Goal: Information Seeking & Learning: Learn about a topic

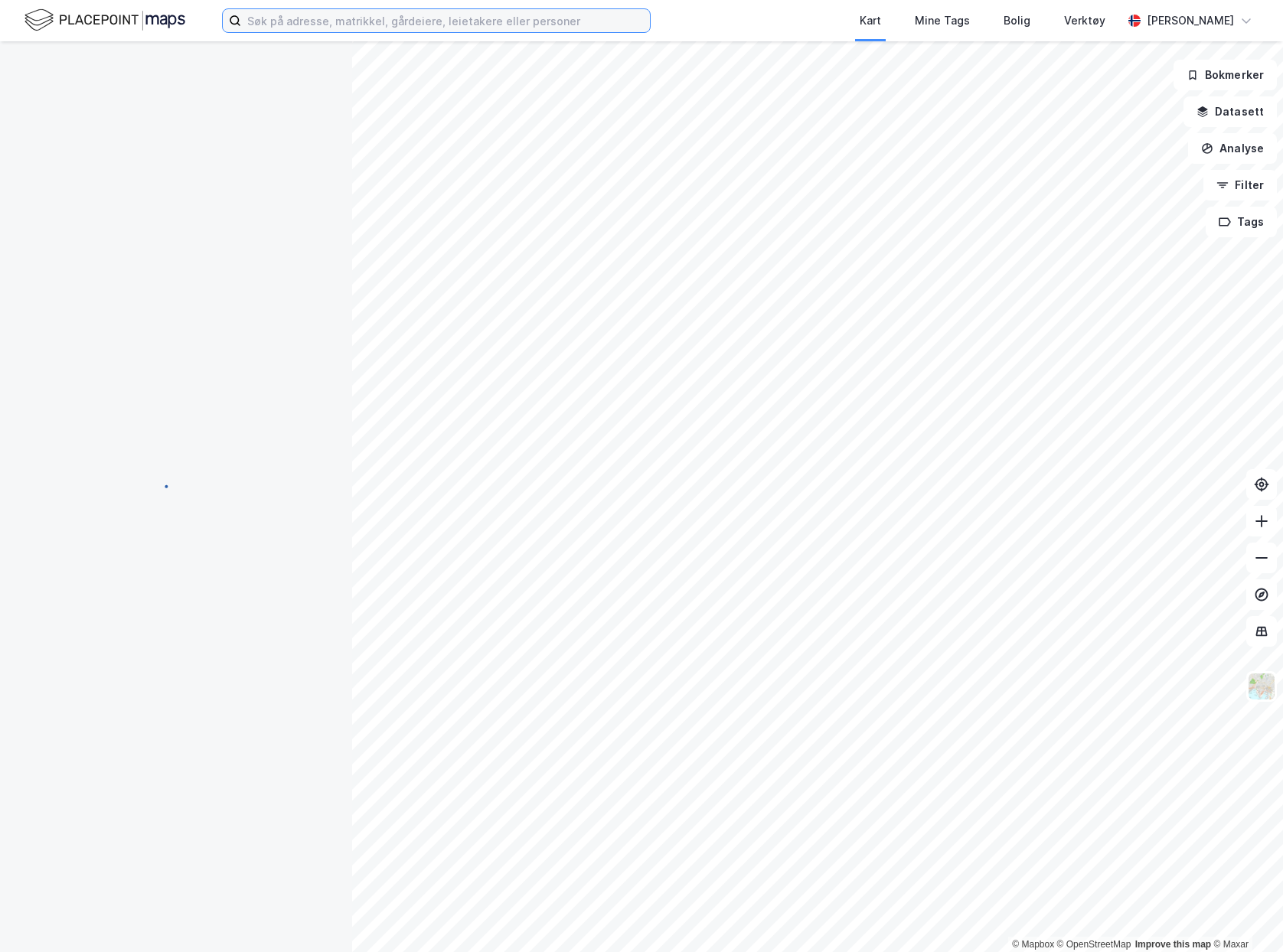
click at [308, 29] on input at bounding box center [445, 21] width 409 height 23
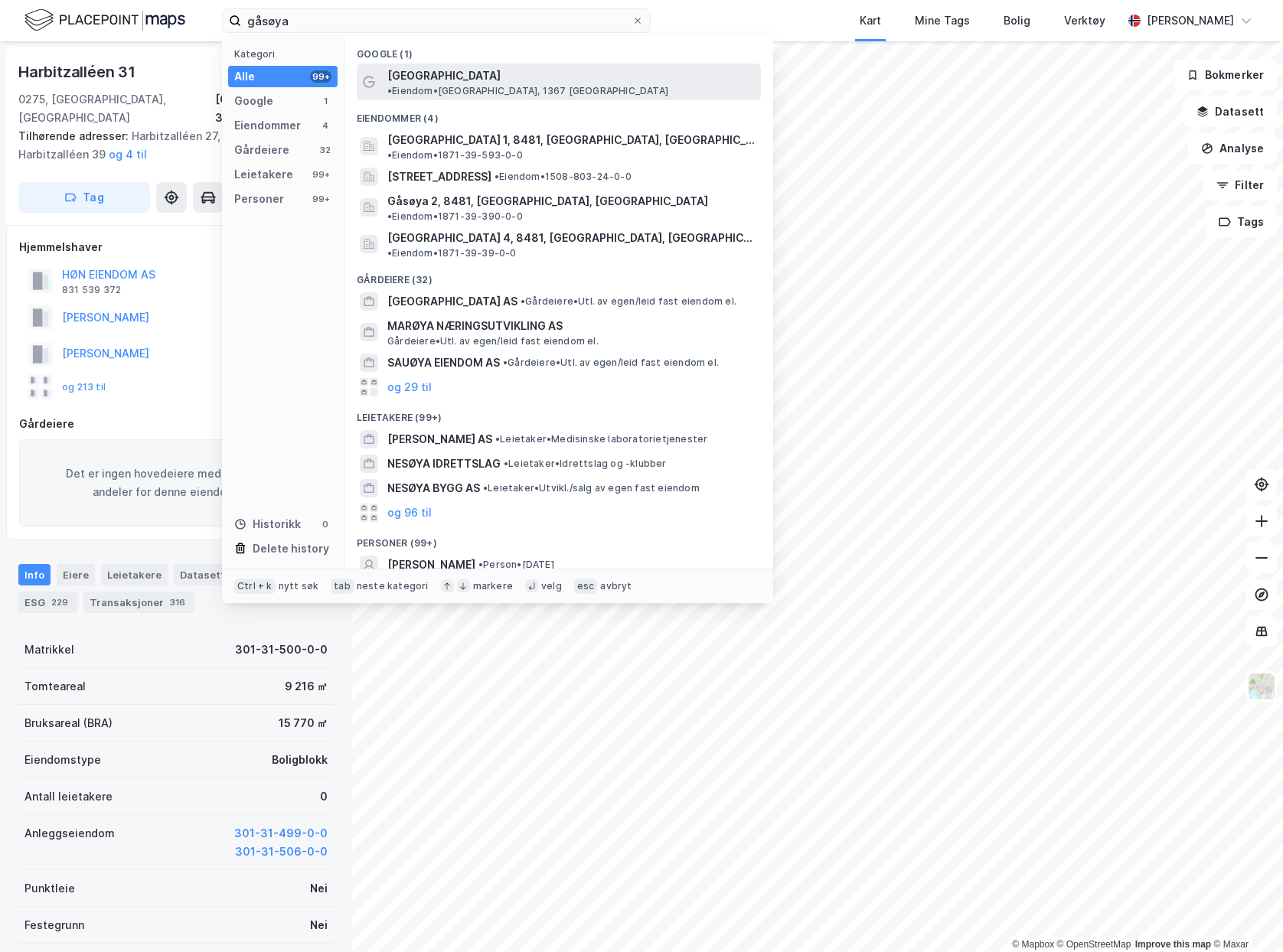
click at [644, 82] on div "[GEOGRAPHIC_DATA] • [PERSON_NAME][GEOGRAPHIC_DATA], 1367 [GEOGRAPHIC_DATA]" at bounding box center [573, 82] width 371 height 30
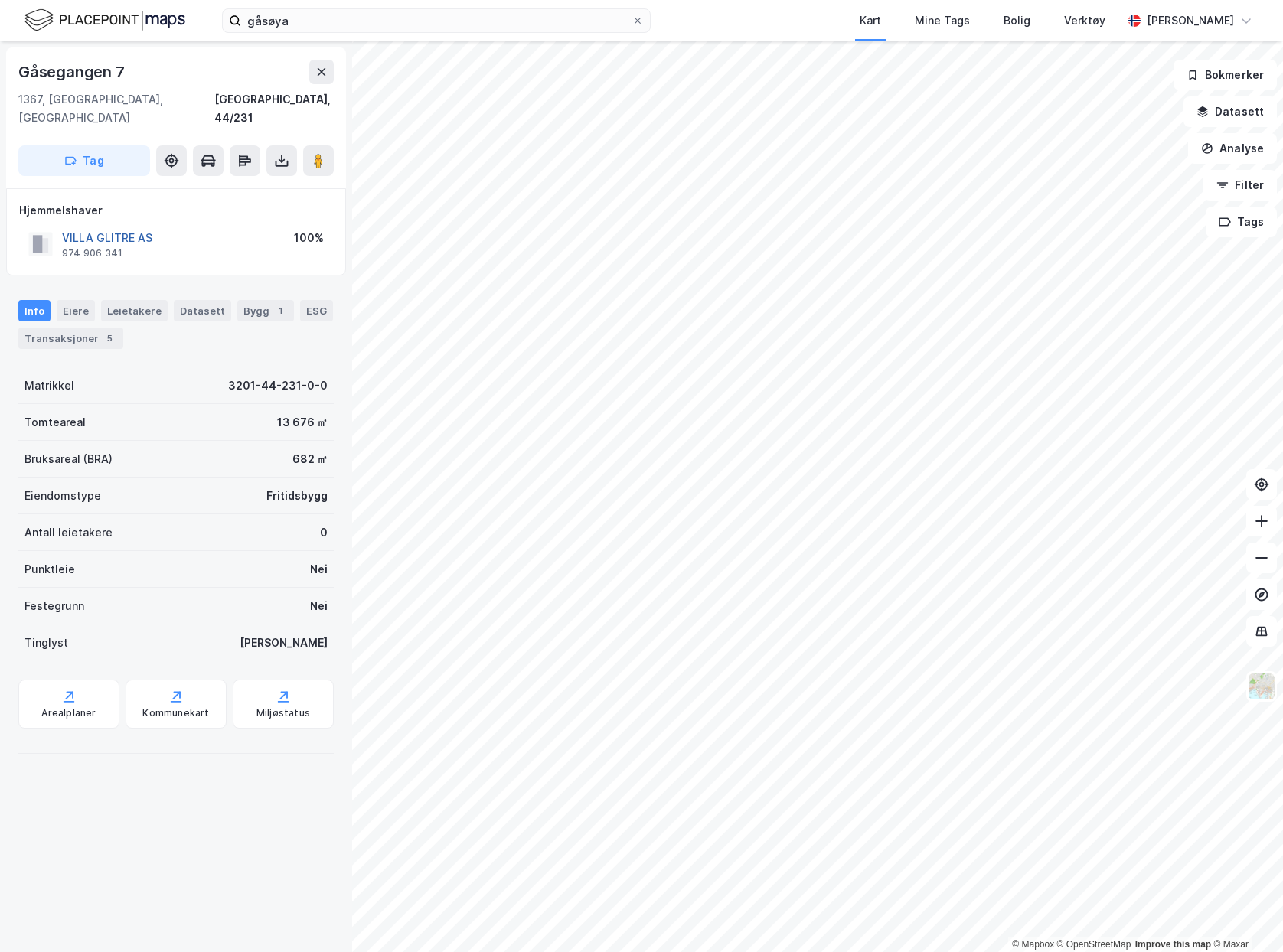
click at [0, 0] on button "VILLA GLITRE AS" at bounding box center [0, 0] width 0 height 0
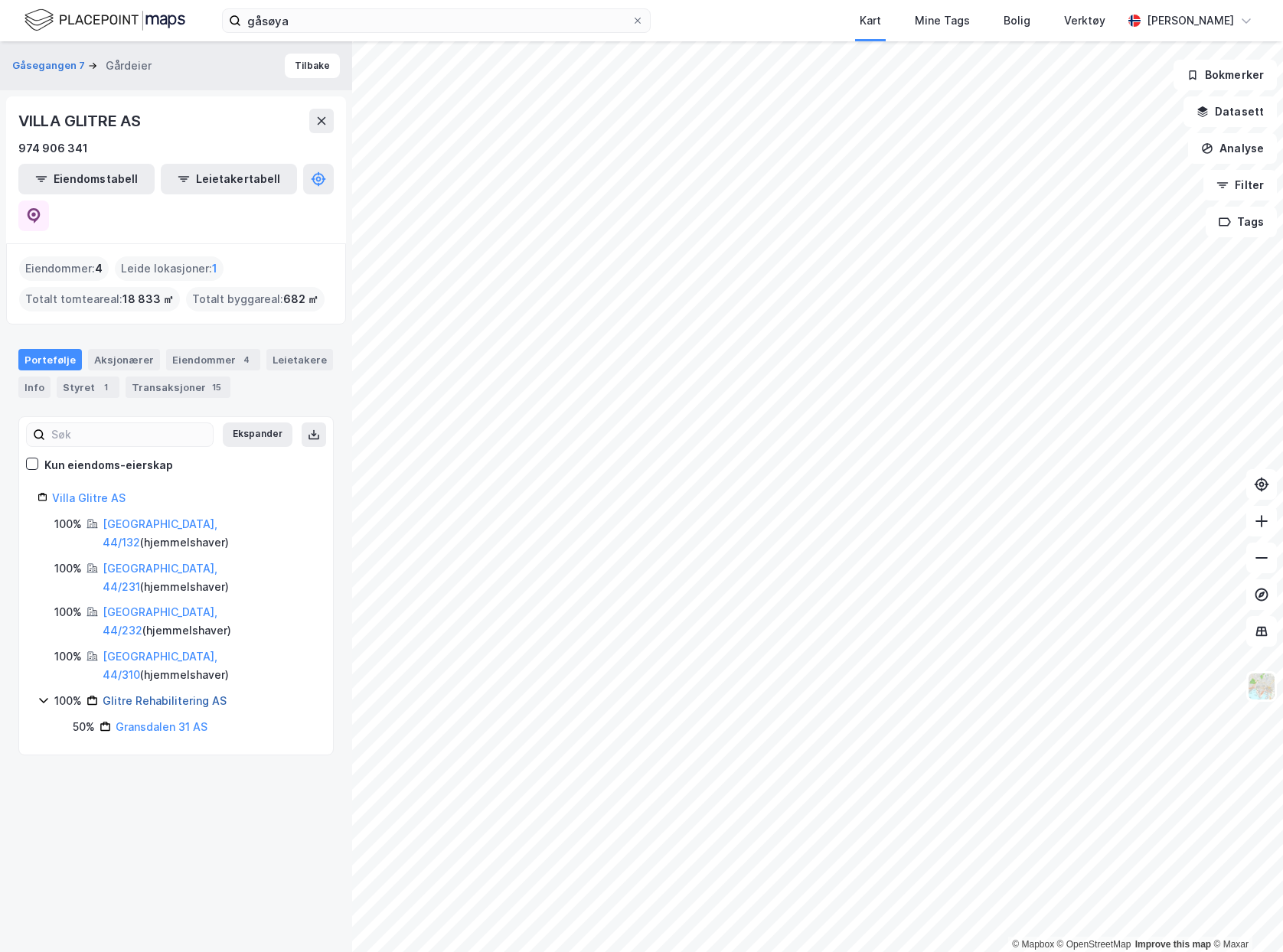
click at [185, 694] on link "Glitre Rehabilitering AS" at bounding box center [165, 701] width 124 height 13
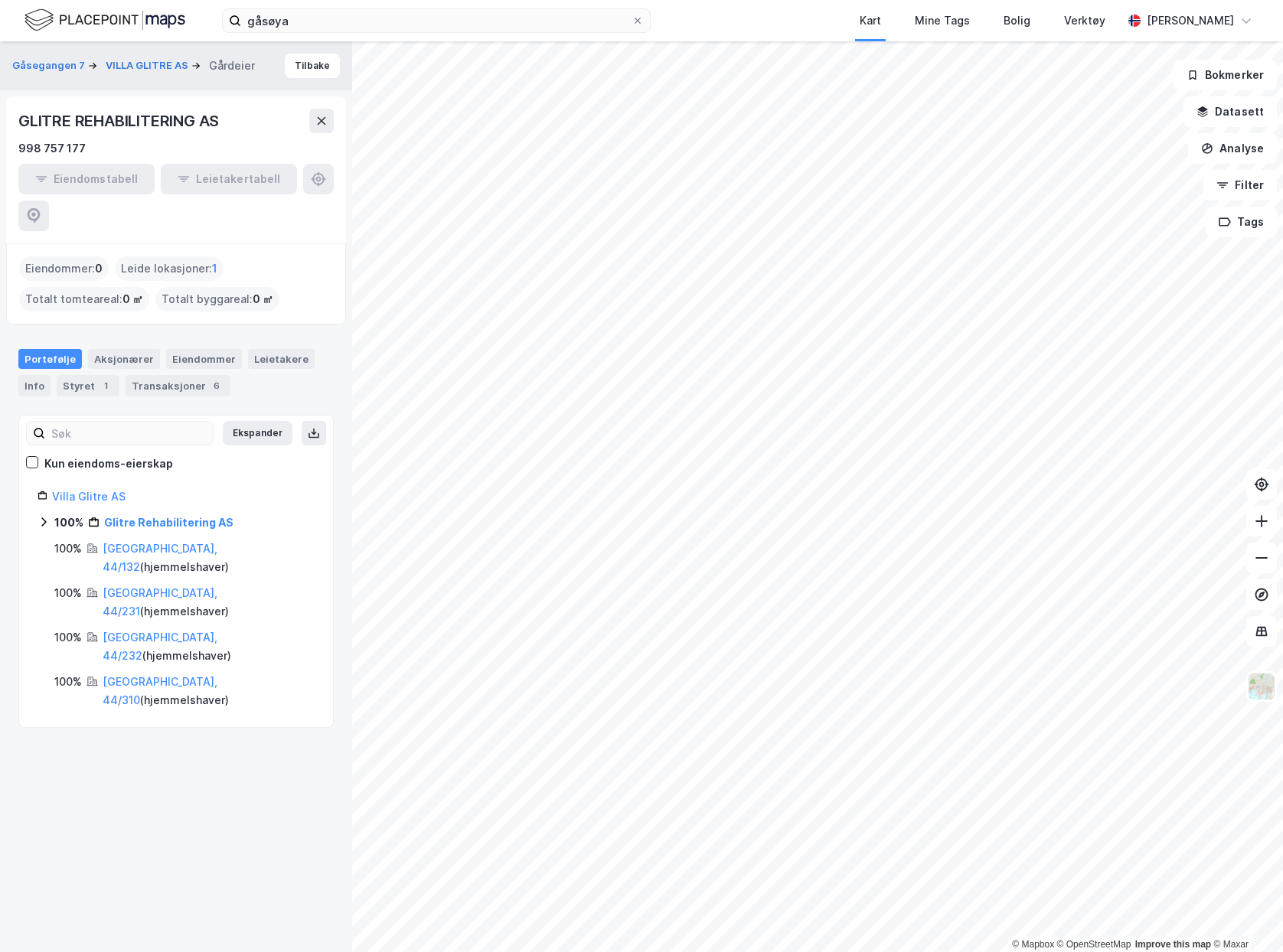
click at [40, 516] on icon at bounding box center [43, 521] width 12 height 12
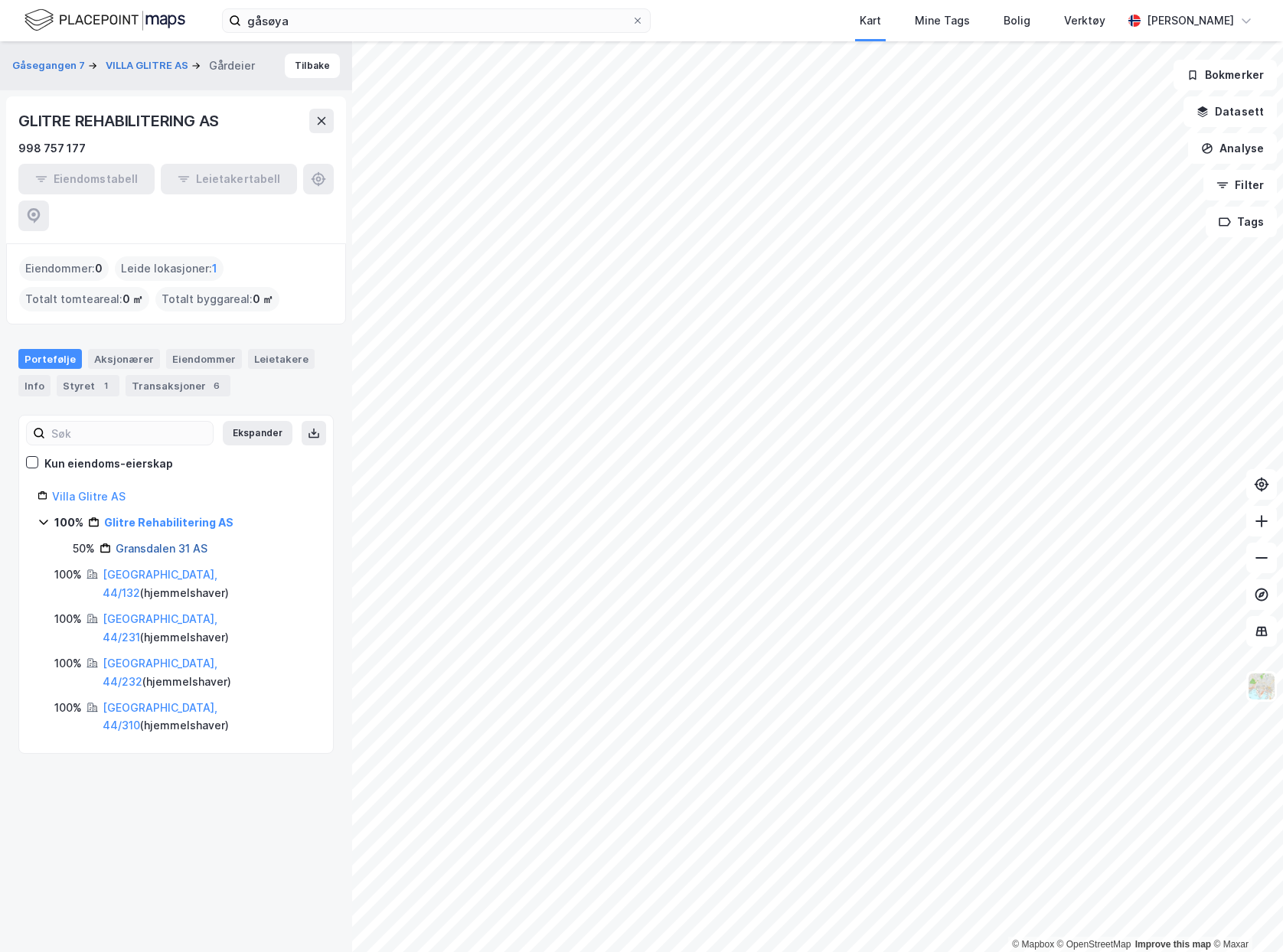
click at [129, 542] on link "Gransdalen 31 AS" at bounding box center [161, 549] width 92 height 13
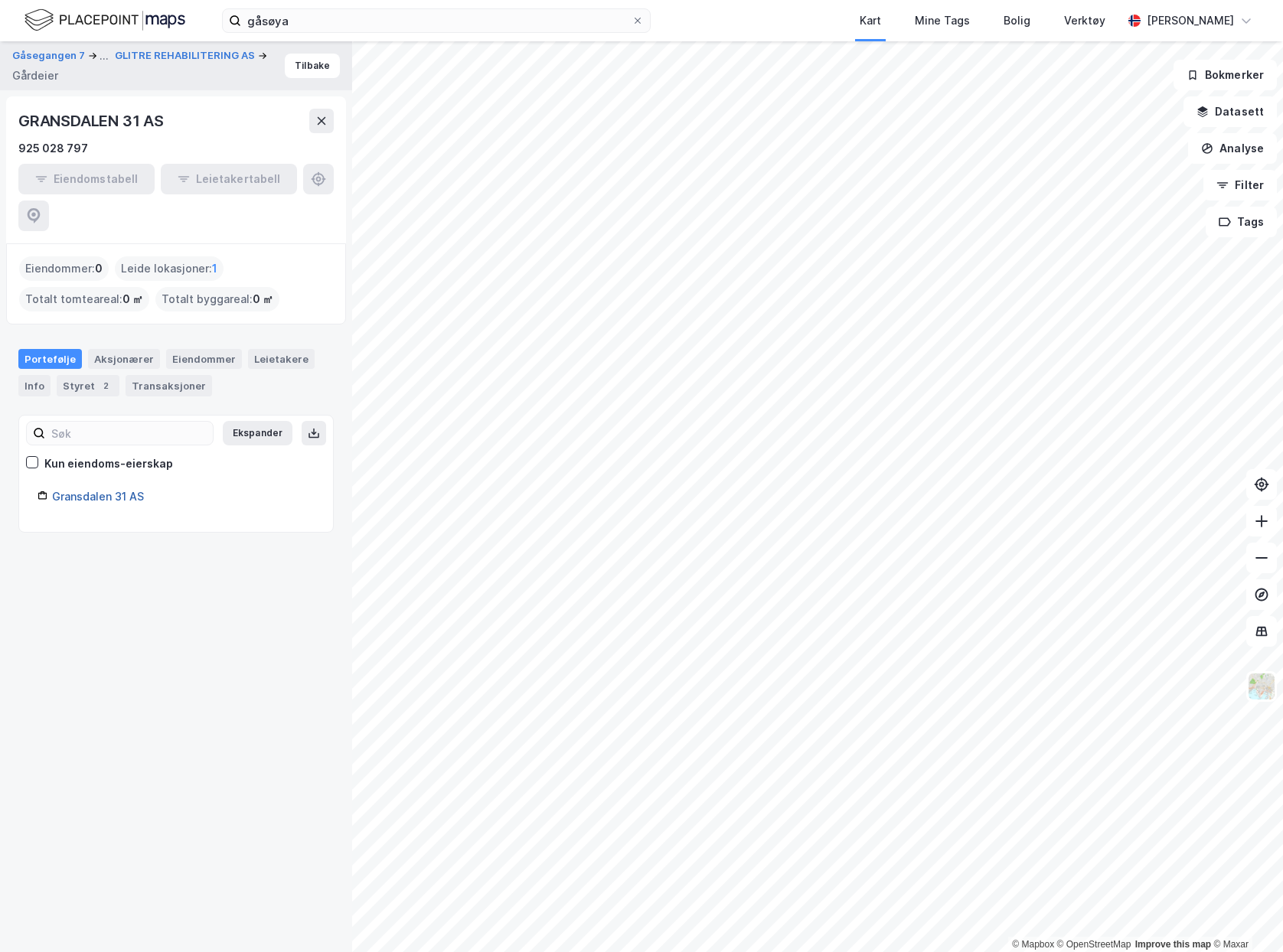
click at [93, 490] on link "Gransdalen 31 AS" at bounding box center [97, 496] width 92 height 13
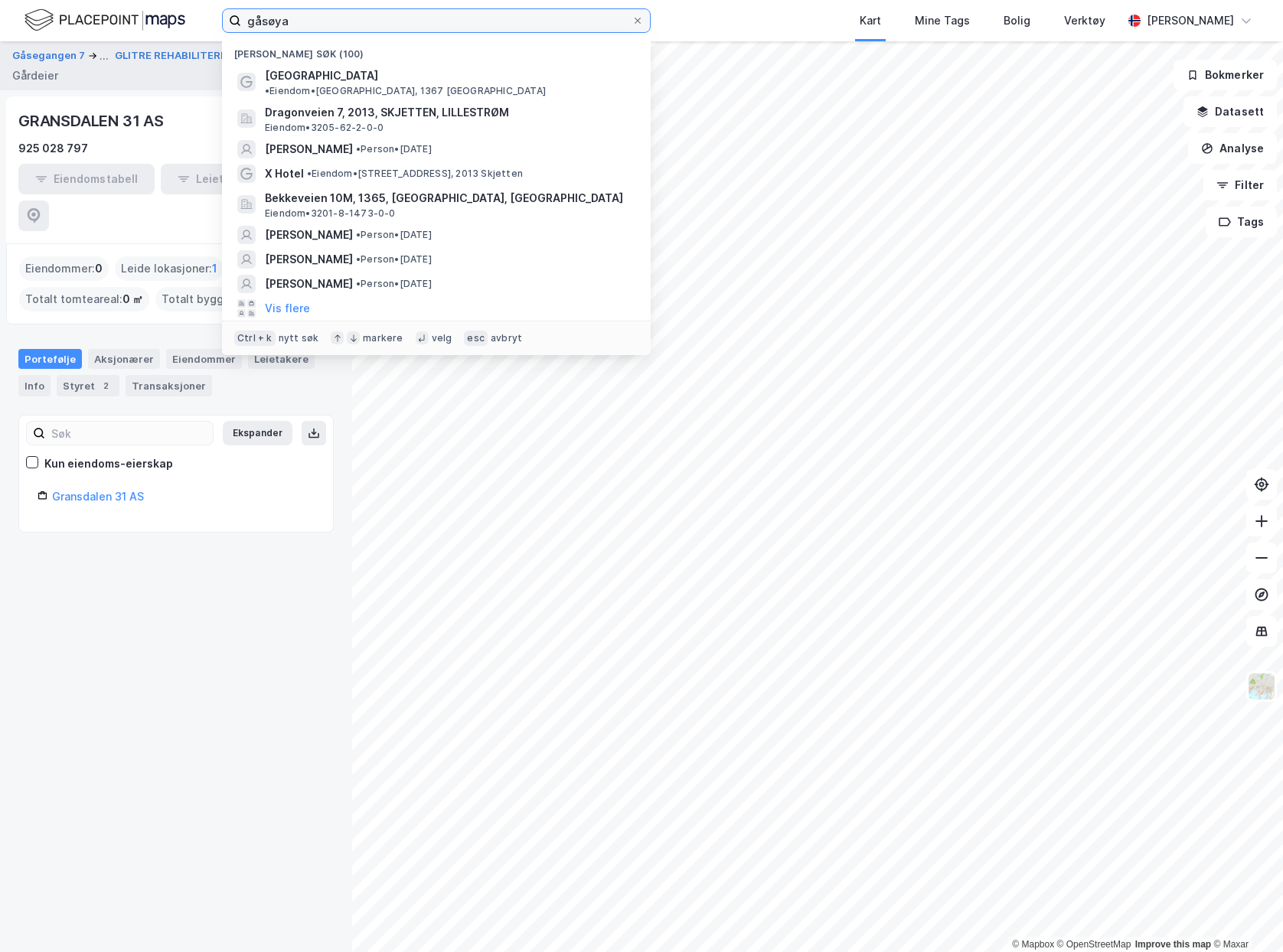
drag, startPoint x: 311, startPoint y: 23, endPoint x: 156, endPoint y: -3, distance: 157.2
click at [156, 0] on html "gåsøya Nylige søk (100) [GEOGRAPHIC_DATA][PERSON_NAME][GEOGRAPHIC_DATA], 1367 S…" at bounding box center [641, 476] width 1283 height 952
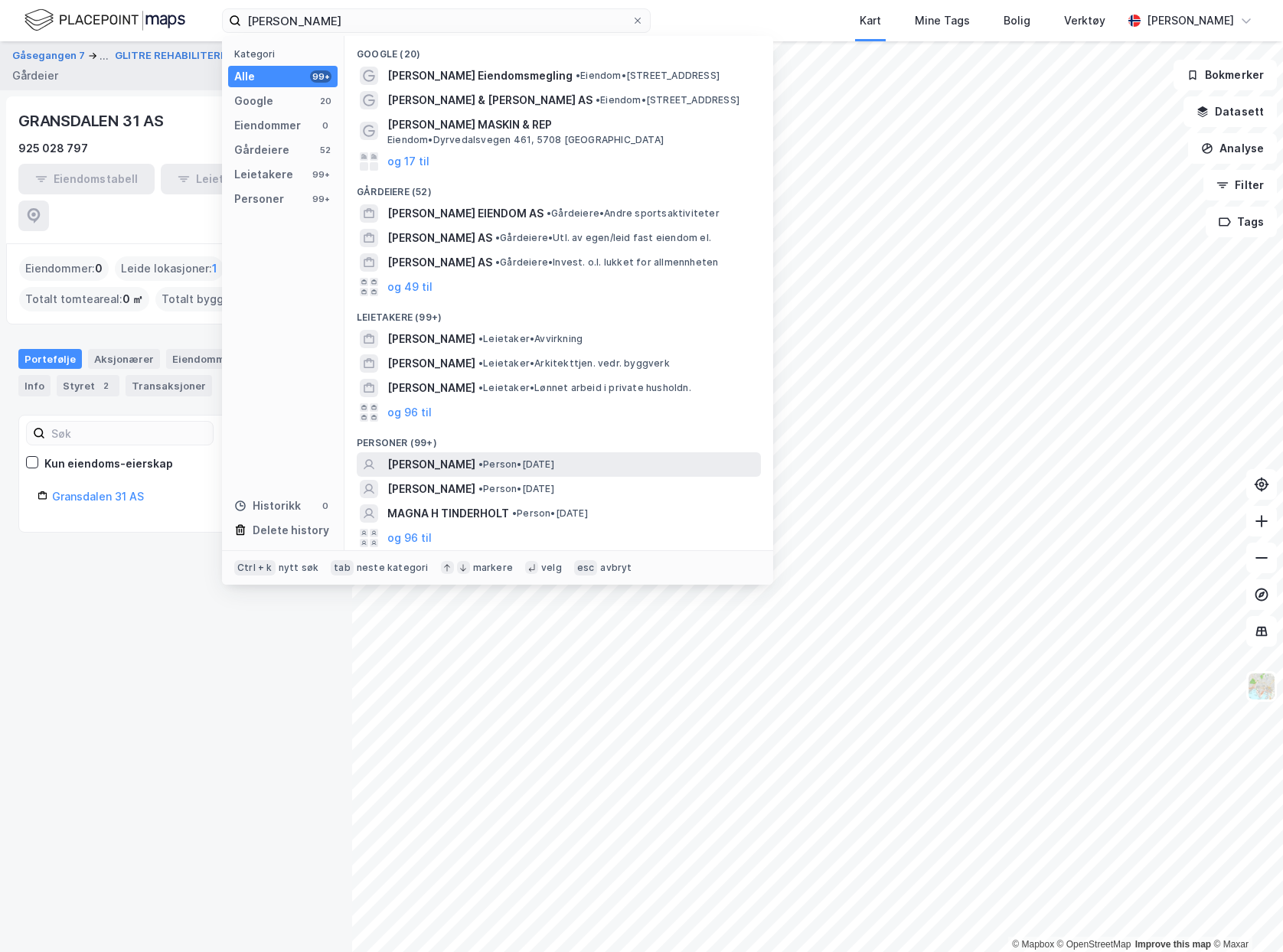
click at [554, 459] on span "• Person • [DATE]" at bounding box center [516, 464] width 76 height 12
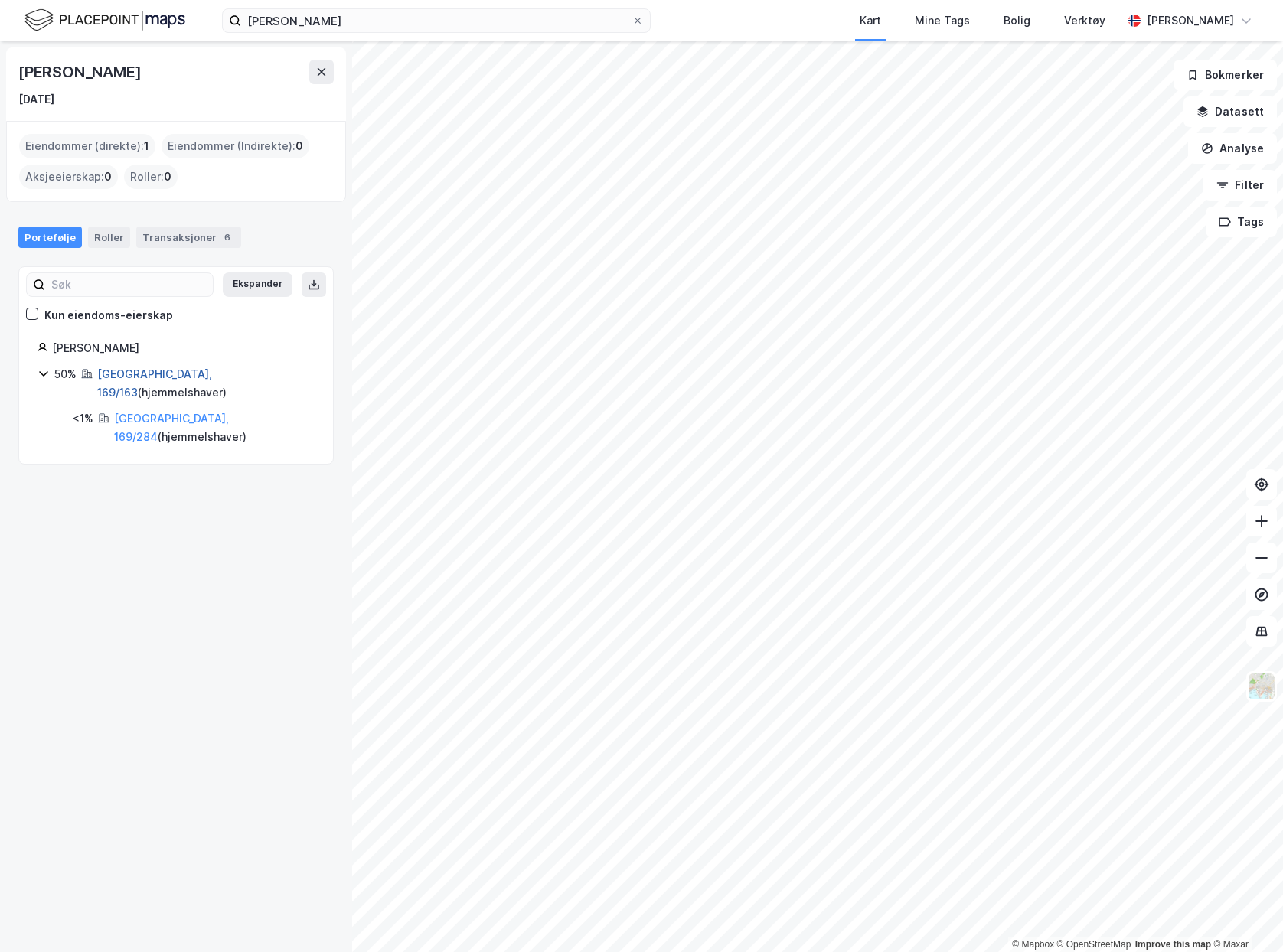
click at [115, 375] on link "[GEOGRAPHIC_DATA], 169/163" at bounding box center [155, 383] width 115 height 31
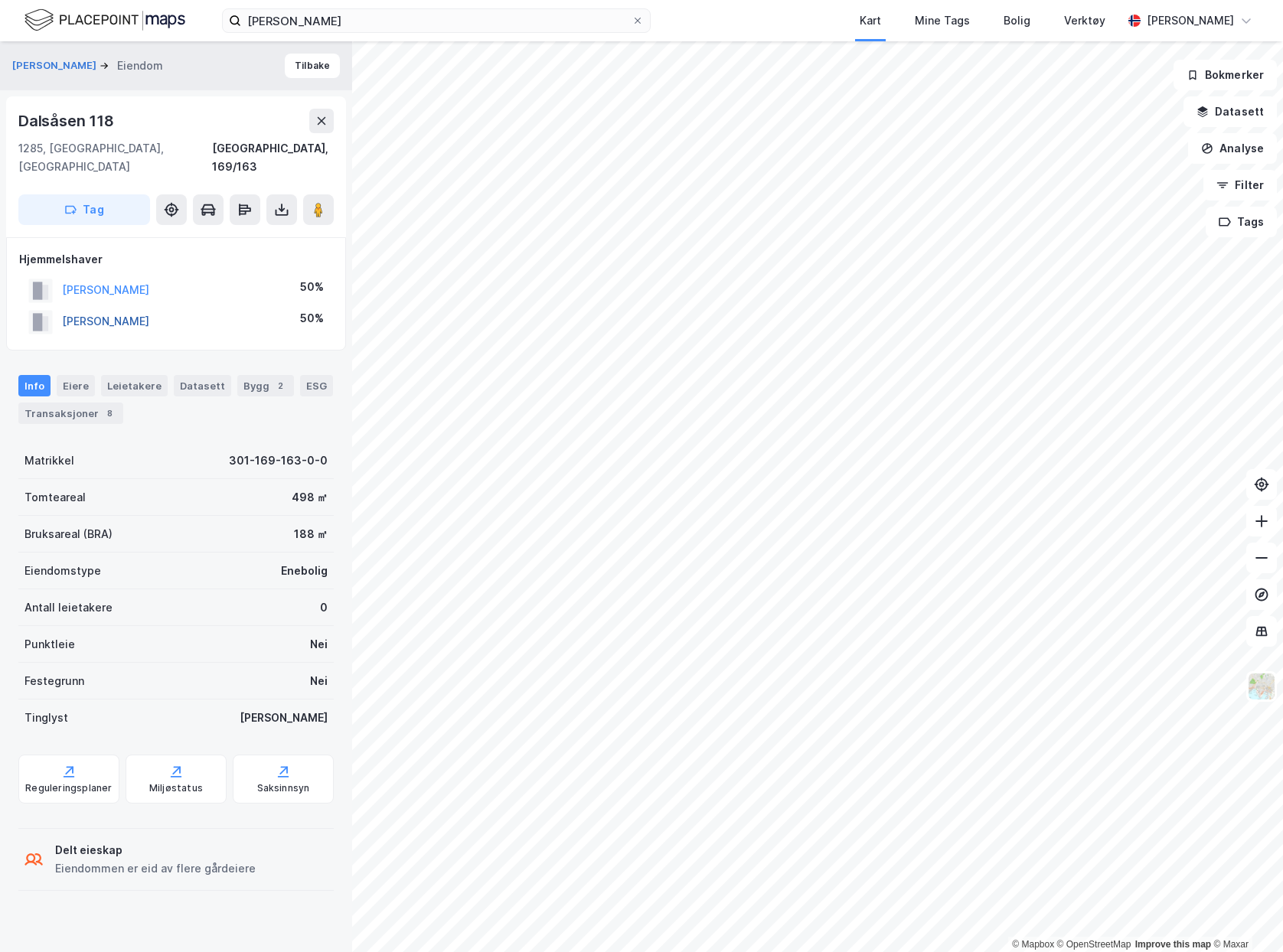
click at [0, 0] on button "[PERSON_NAME]" at bounding box center [0, 0] width 0 height 0
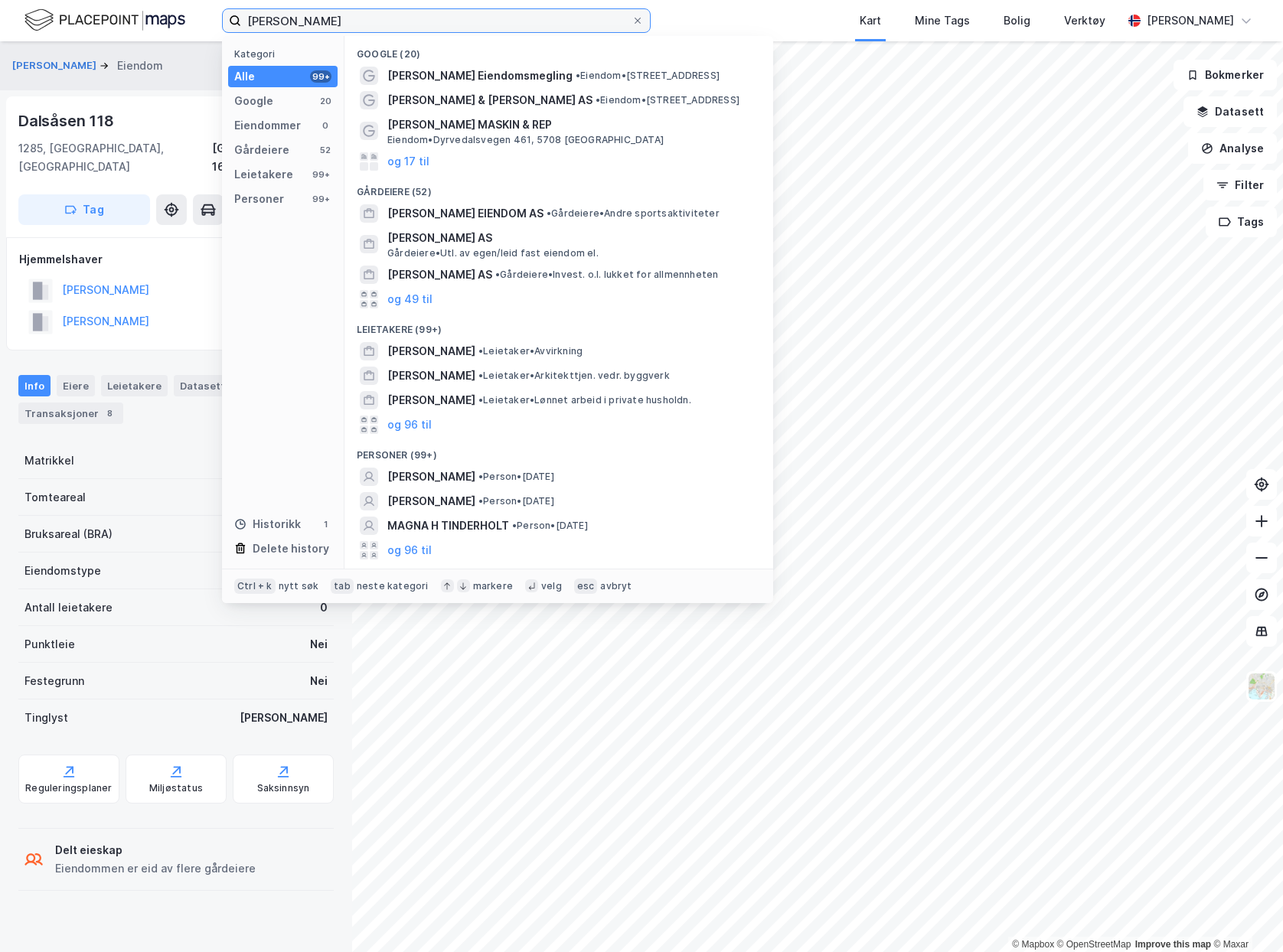
drag, startPoint x: 344, startPoint y: 26, endPoint x: -21, endPoint y: 10, distance: 365.4
click at [0, 10] on html "[PERSON_NAME] Kategori Alle 99+ Google 20 Eiendommer 0 Gårdeiere 52 Leietakere …" at bounding box center [641, 476] width 1283 height 952
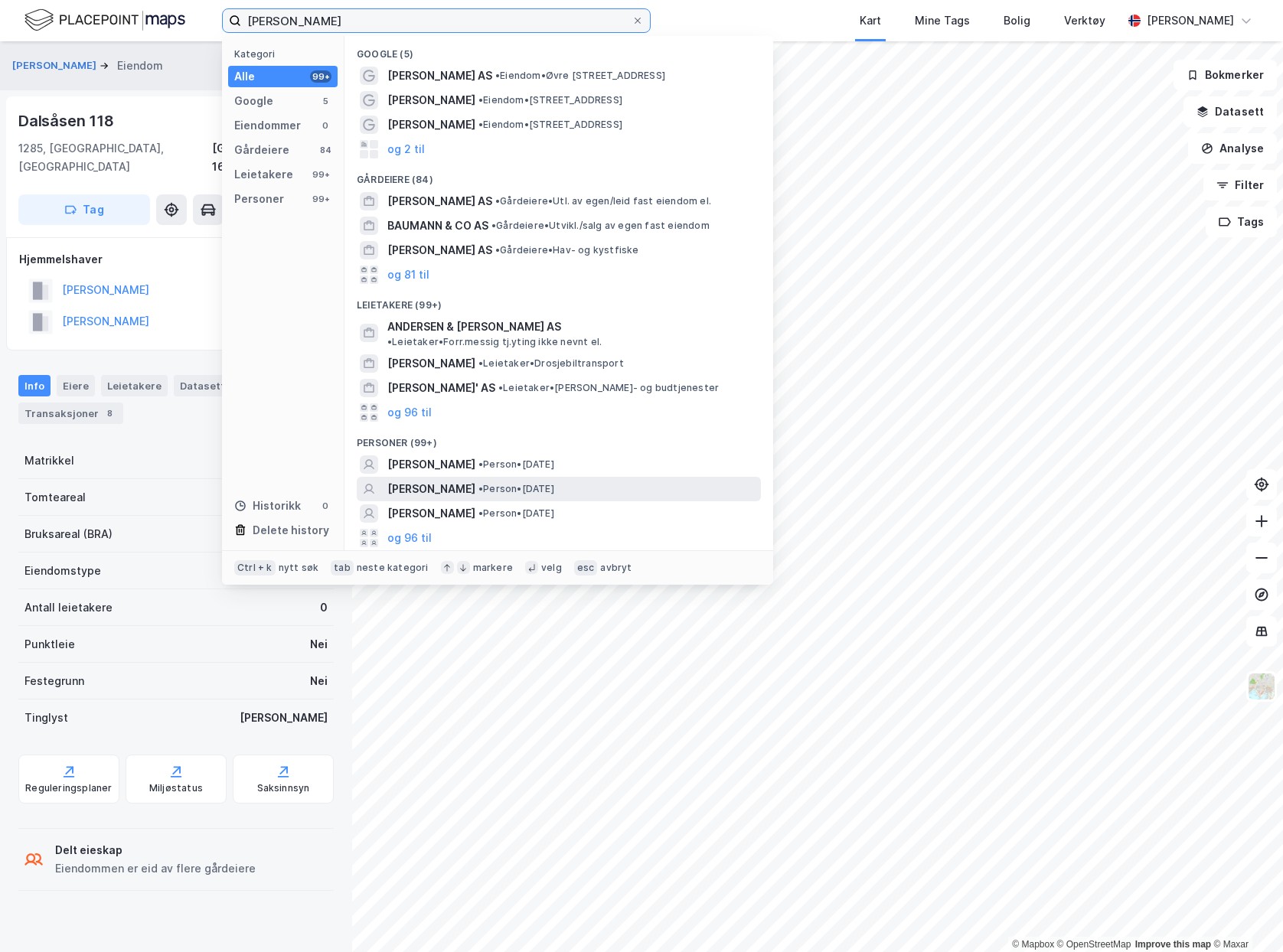
type input "[PERSON_NAME]"
click at [684, 480] on div "[PERSON_NAME] • Person • [DATE]" at bounding box center [573, 489] width 371 height 18
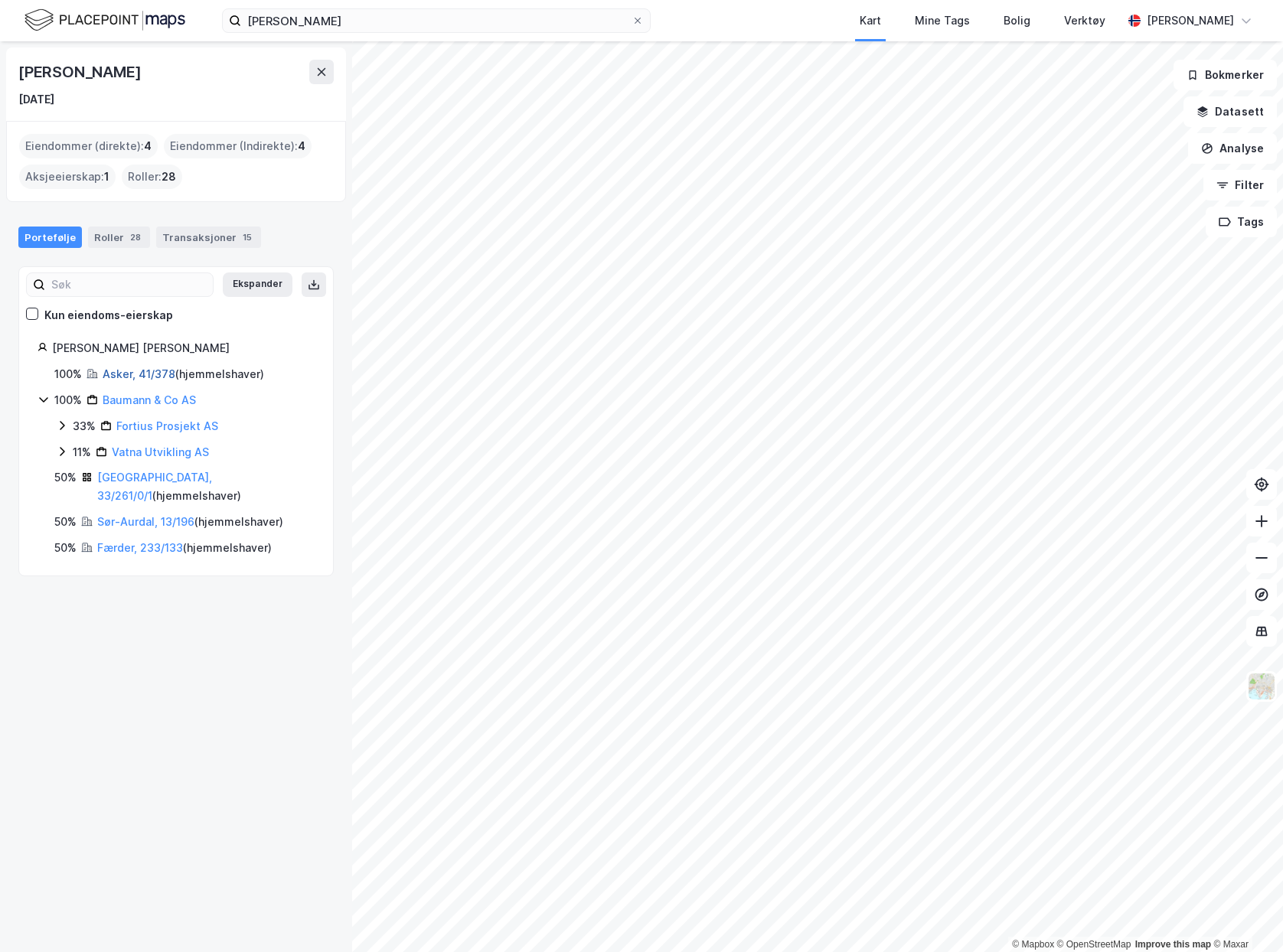
click at [150, 372] on link "Asker, 41/378" at bounding box center [139, 374] width 73 height 13
click at [162, 478] on link "[GEOGRAPHIC_DATA], 33/261/0/1" at bounding box center [155, 486] width 115 height 31
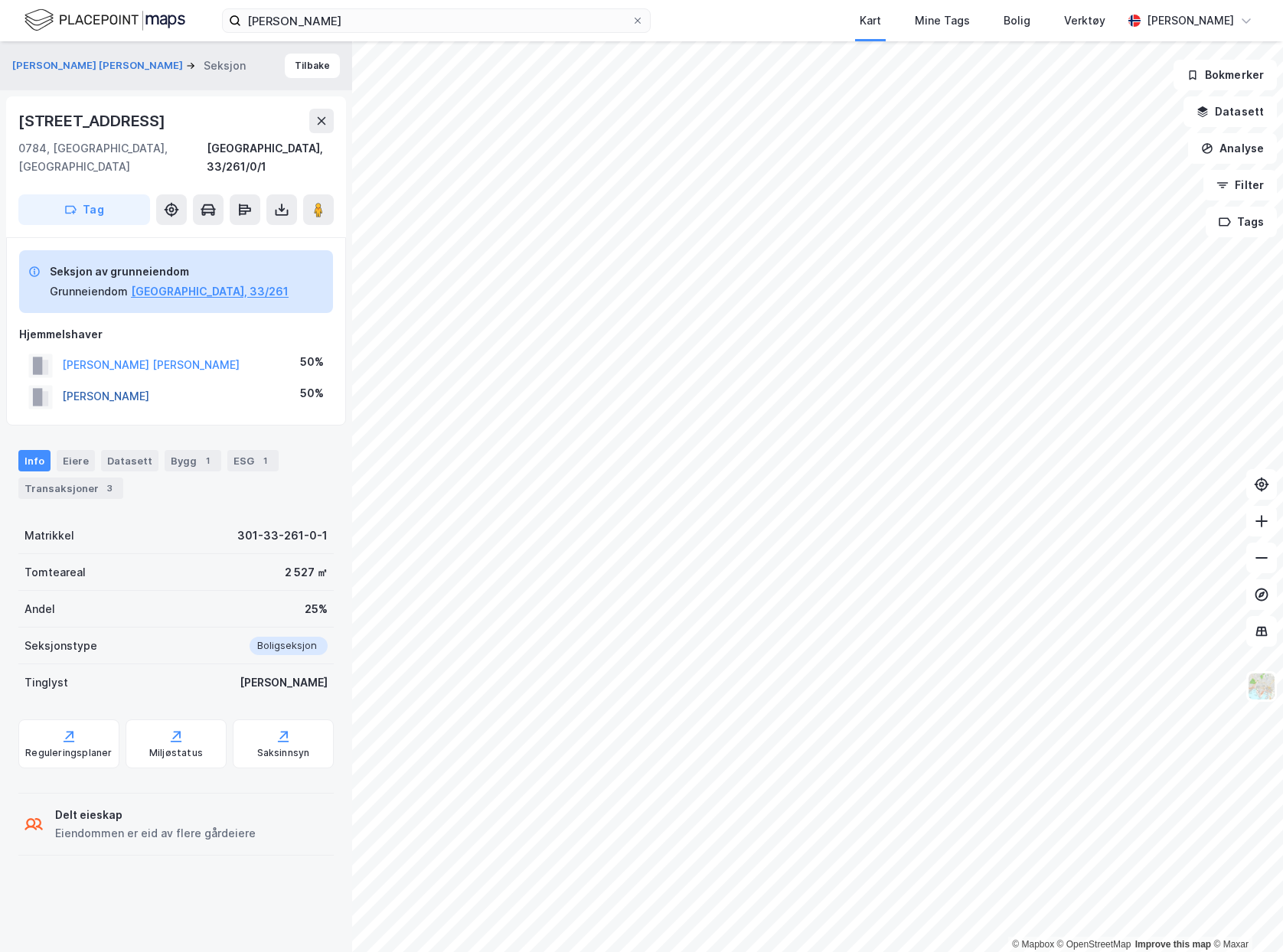
click at [0, 0] on button "[PERSON_NAME]" at bounding box center [0, 0] width 0 height 0
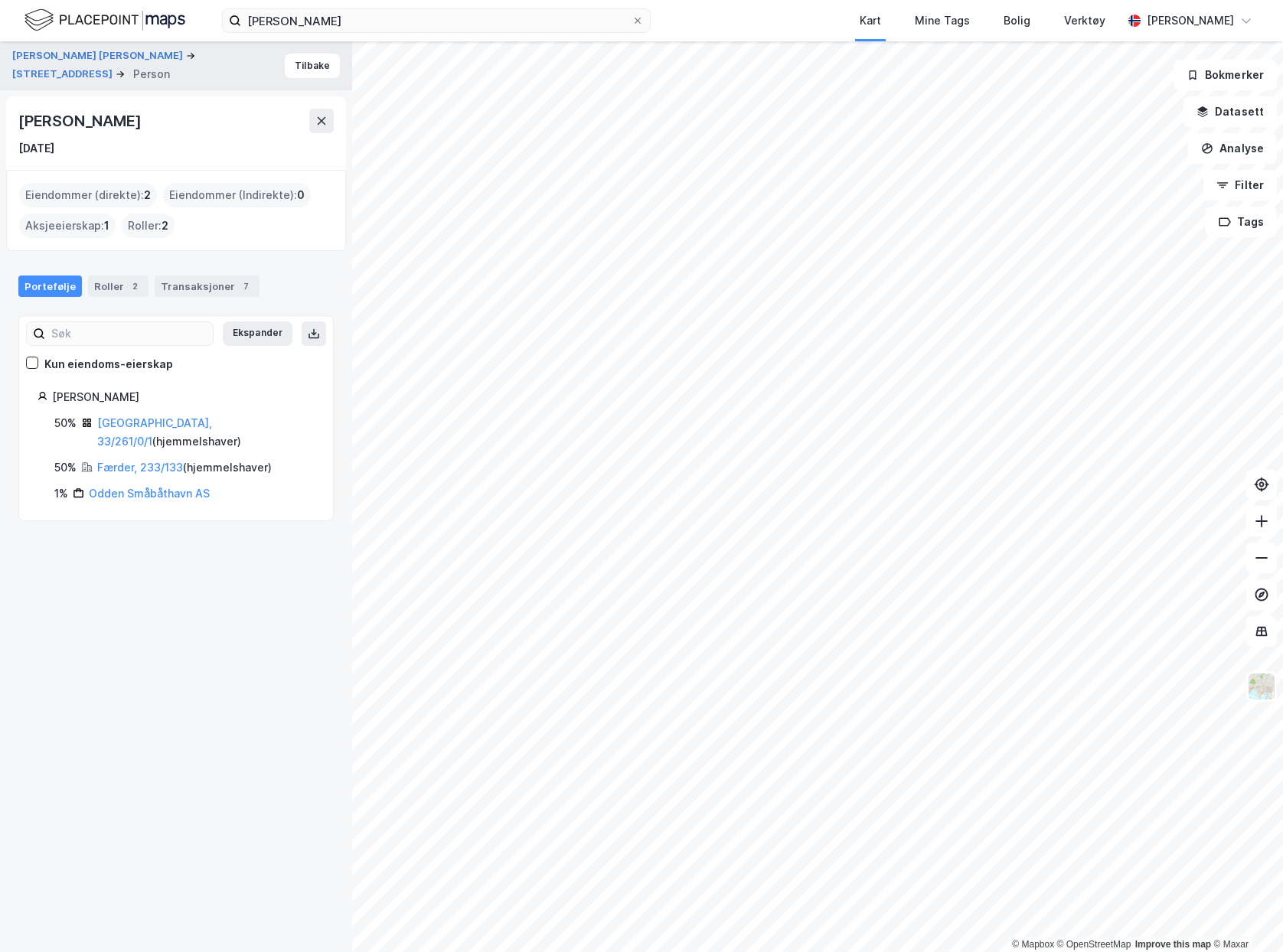
click at [147, 458] on div "Færder, 233/133 ( hjemmelshaver )" at bounding box center [184, 467] width 175 height 18
click at [150, 461] on link "Færder, 233/133" at bounding box center [140, 467] width 86 height 13
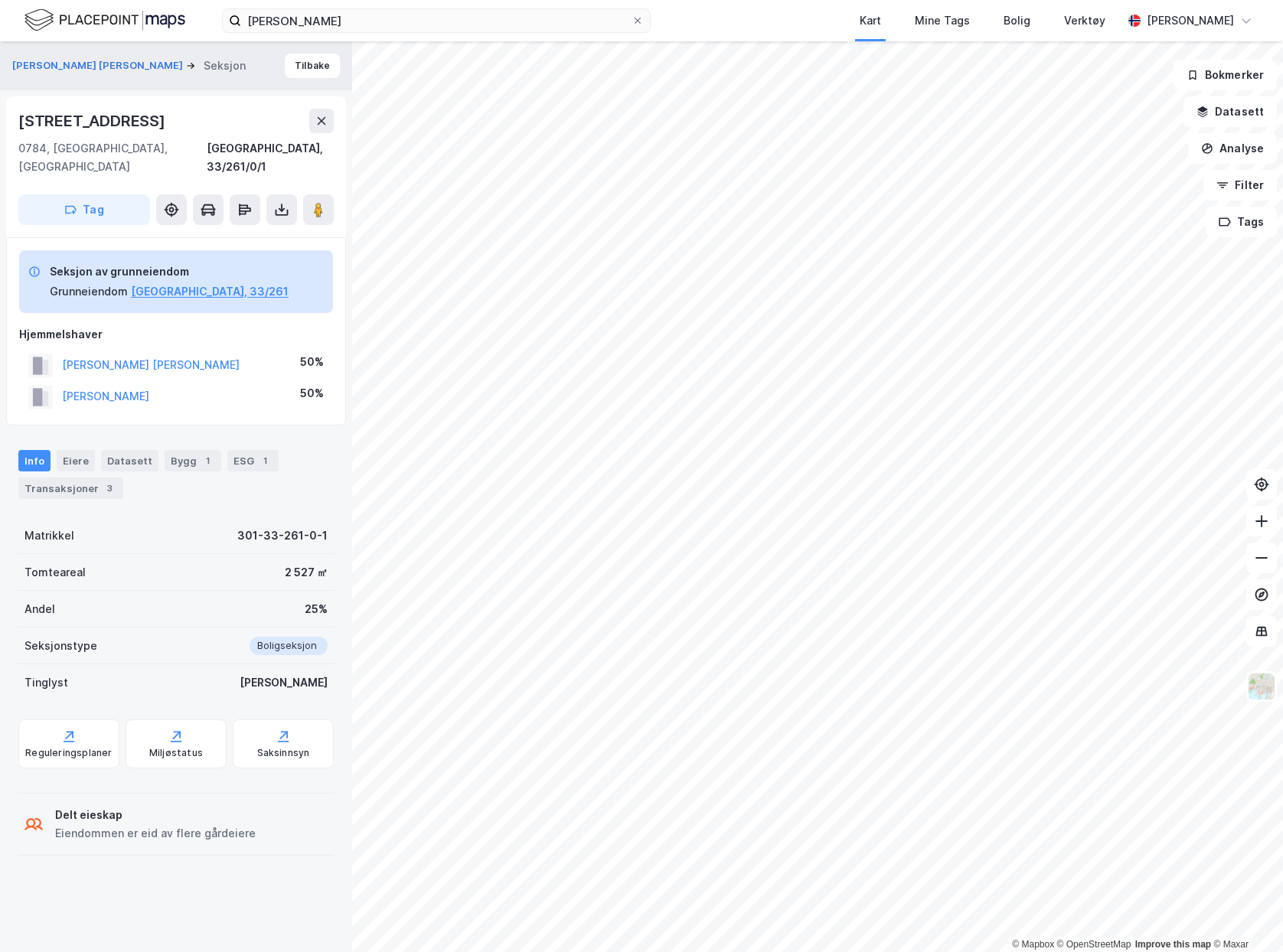
click at [127, 330] on div "Hjemmelshaver [PERSON_NAME] [PERSON_NAME] 50% [PERSON_NAME] 50%" at bounding box center [176, 368] width 314 height 87
click at [0, 0] on button "[PERSON_NAME] [PERSON_NAME]" at bounding box center [0, 0] width 0 height 0
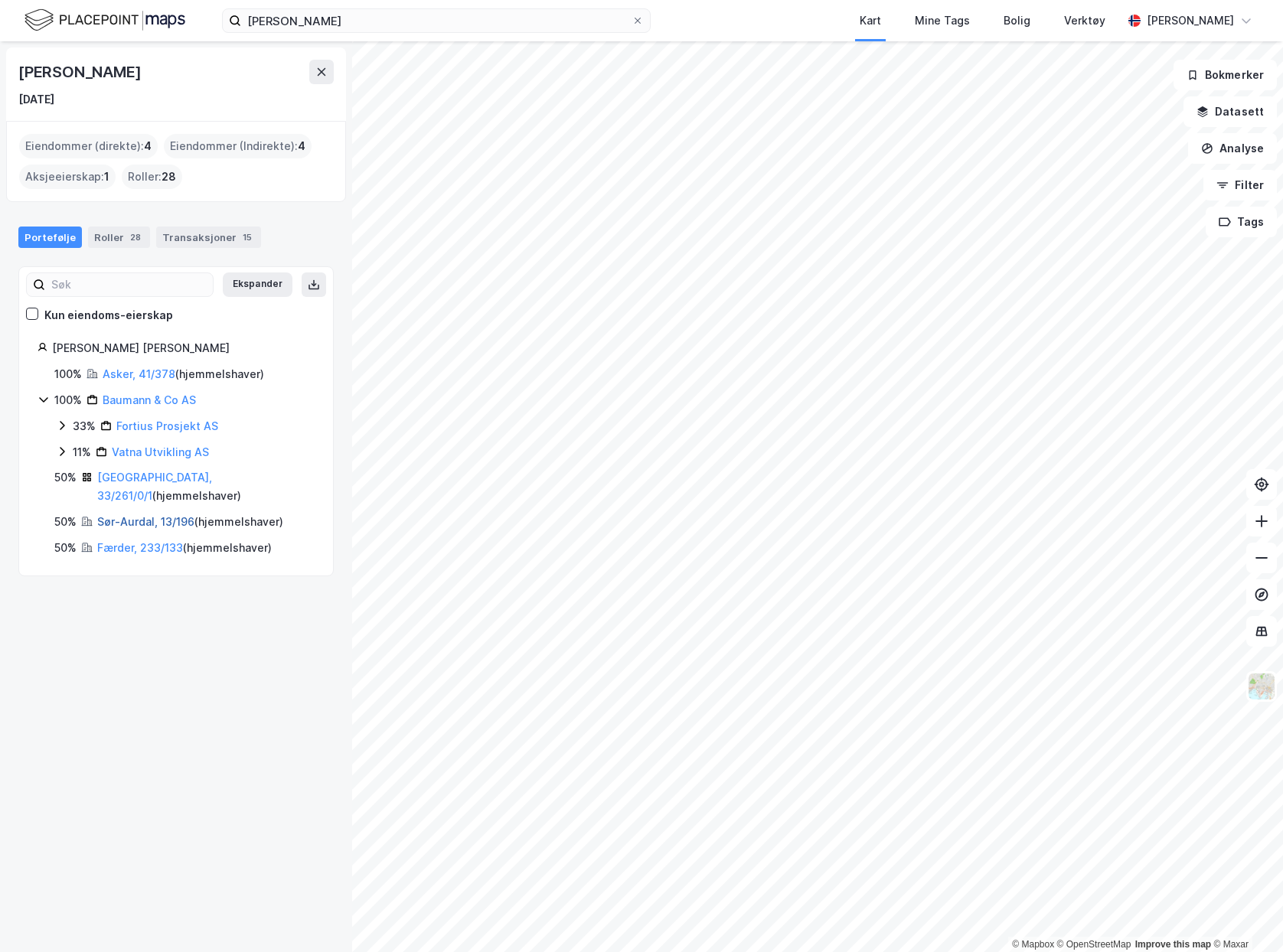
click at [163, 515] on link "Sør-Aurdal, 13/196" at bounding box center [146, 521] width 97 height 13
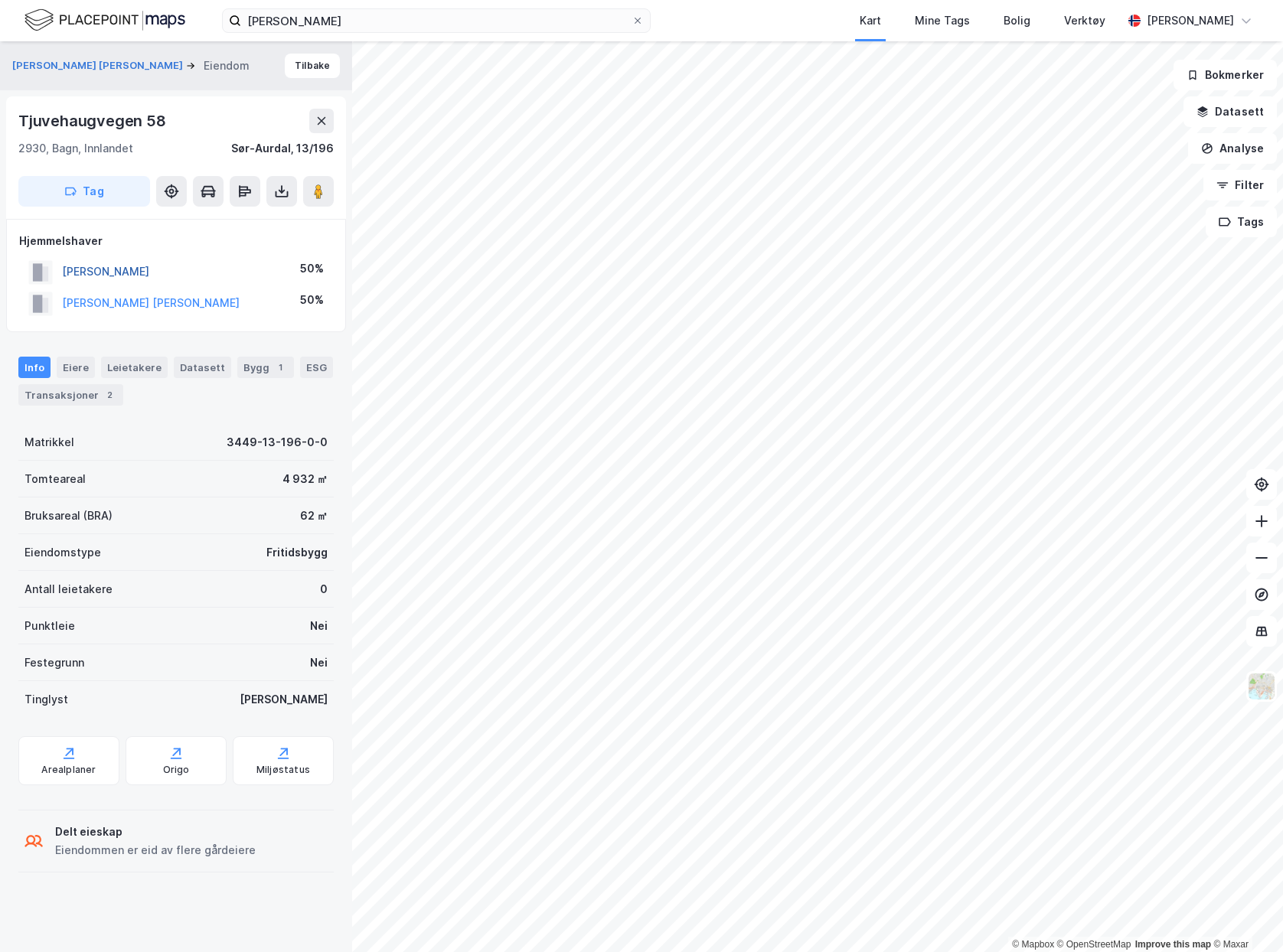
click at [0, 0] on button "[PERSON_NAME]" at bounding box center [0, 0] width 0 height 0
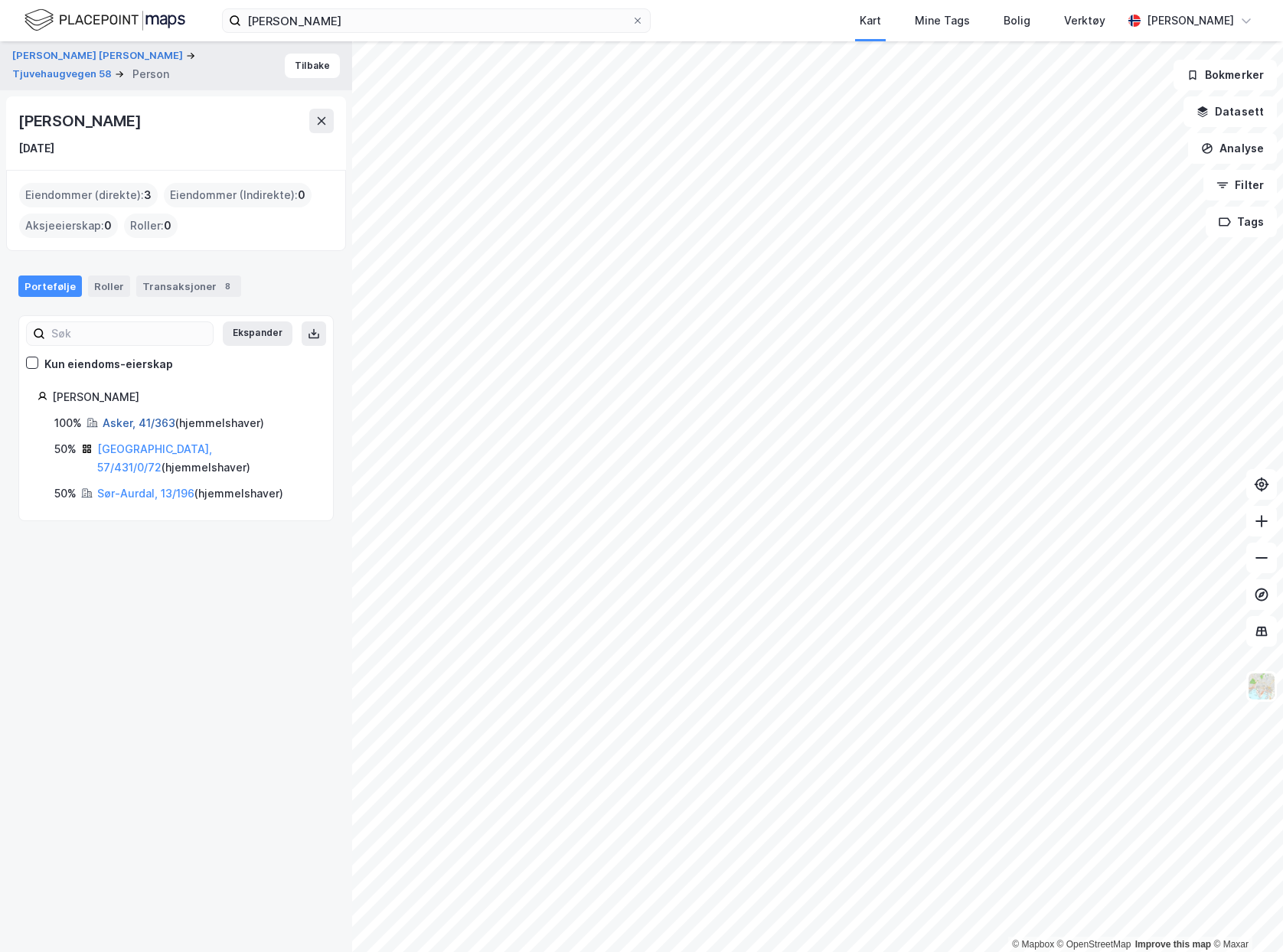
click at [156, 427] on link "Asker, 41/363" at bounding box center [139, 423] width 73 height 13
click at [159, 451] on link "[GEOGRAPHIC_DATA], 57/431/0/72" at bounding box center [155, 458] width 115 height 31
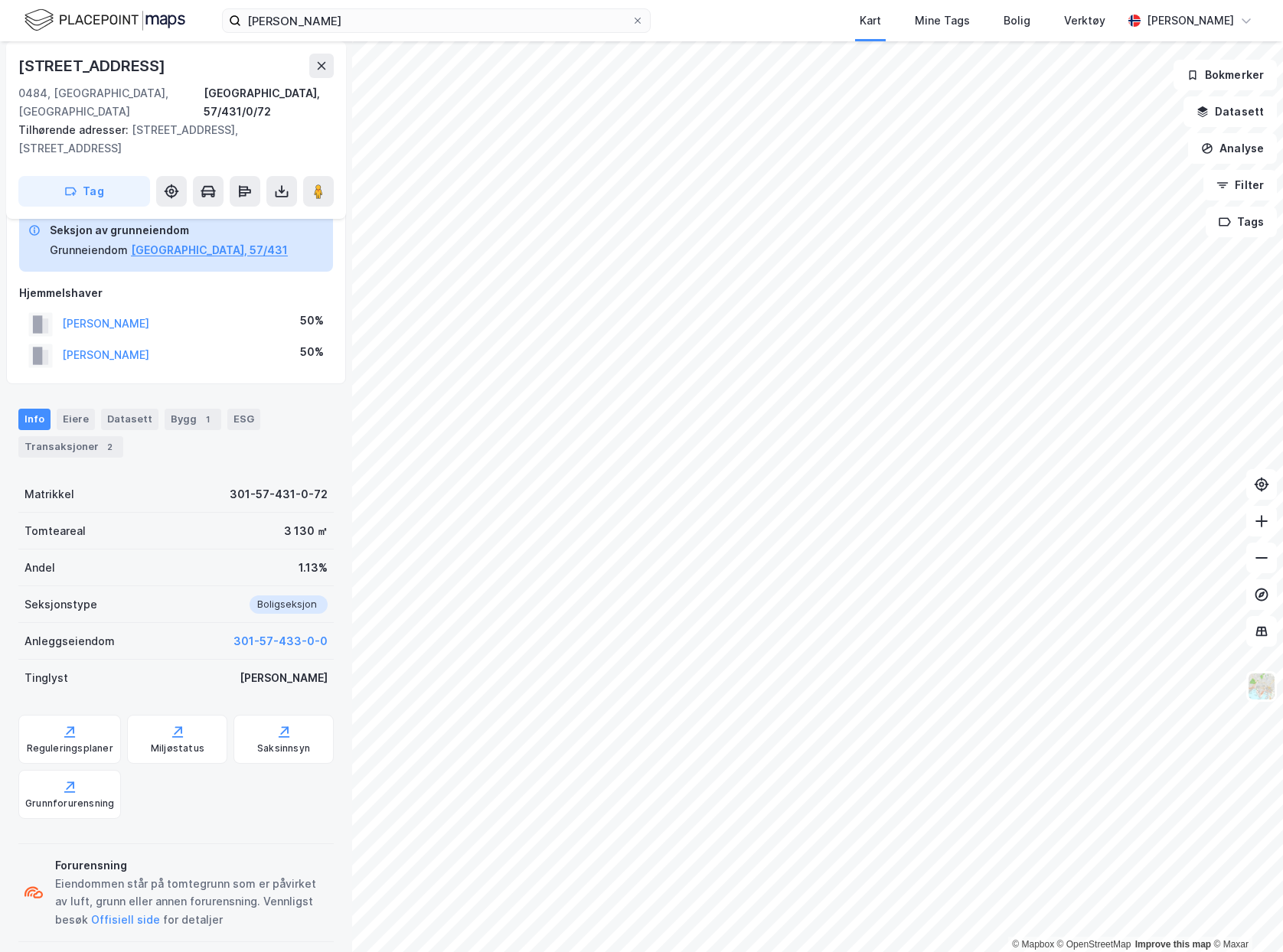
scroll to position [118, 0]
